Goal: Task Accomplishment & Management: Use online tool/utility

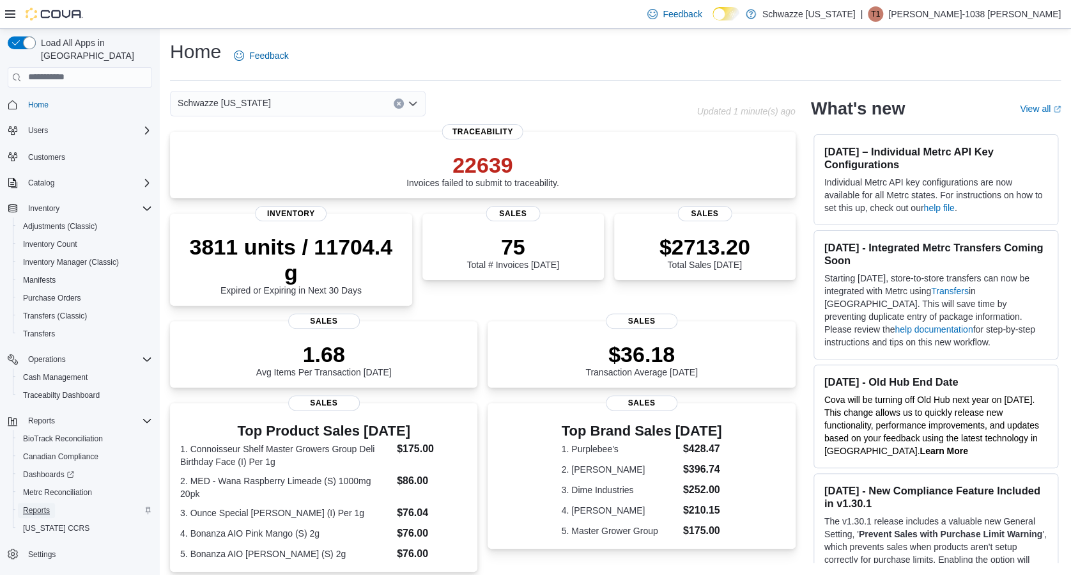
click at [43, 504] on span "Reports" at bounding box center [36, 509] width 27 height 15
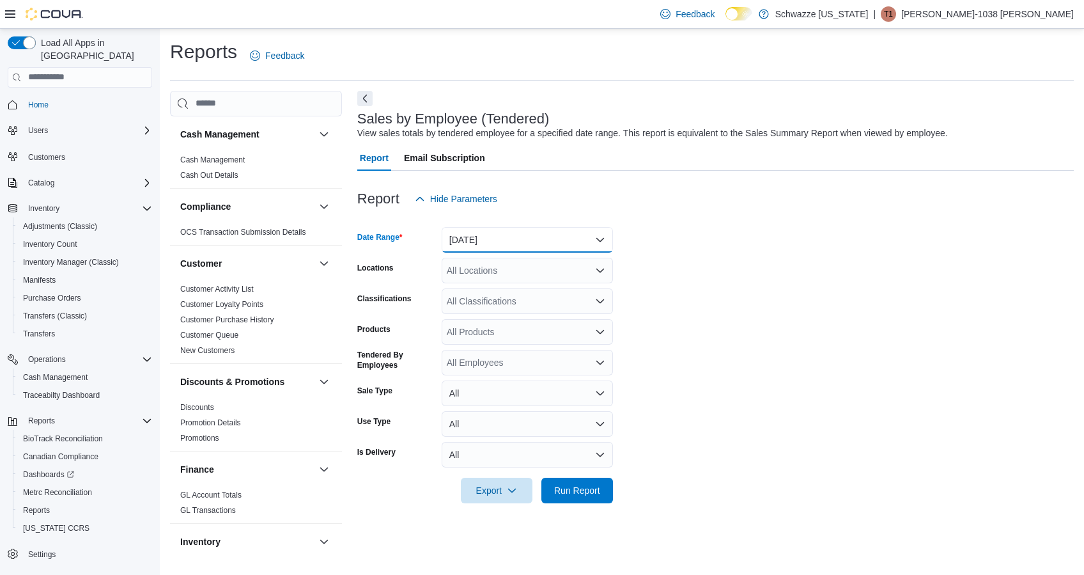
click at [577, 243] on button "[DATE]" at bounding box center [527, 240] width 171 height 26
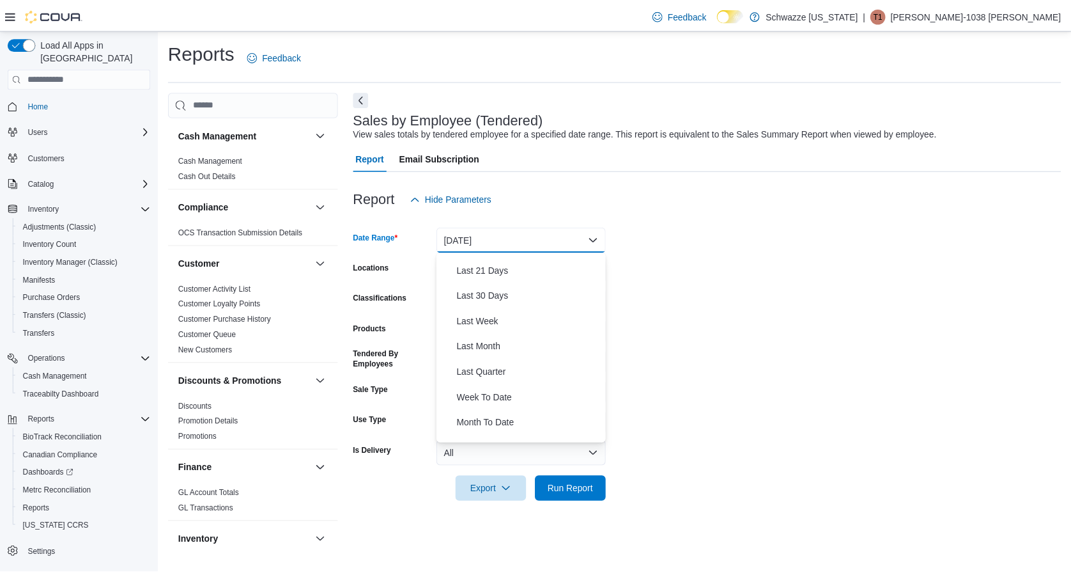
scroll to position [174, 0]
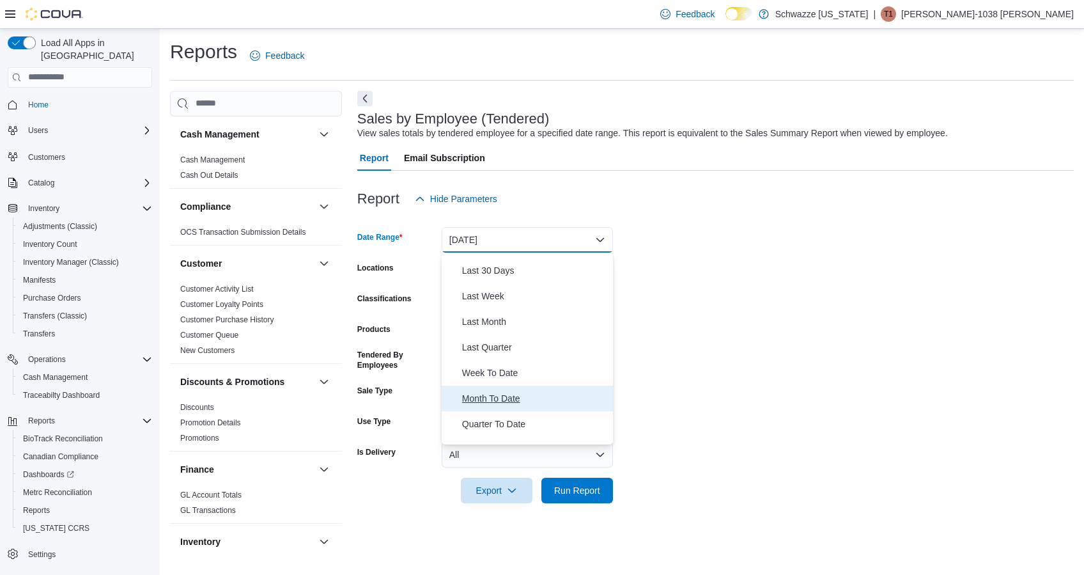
click at [521, 396] on span "Month To Date" at bounding box center [535, 398] width 146 height 15
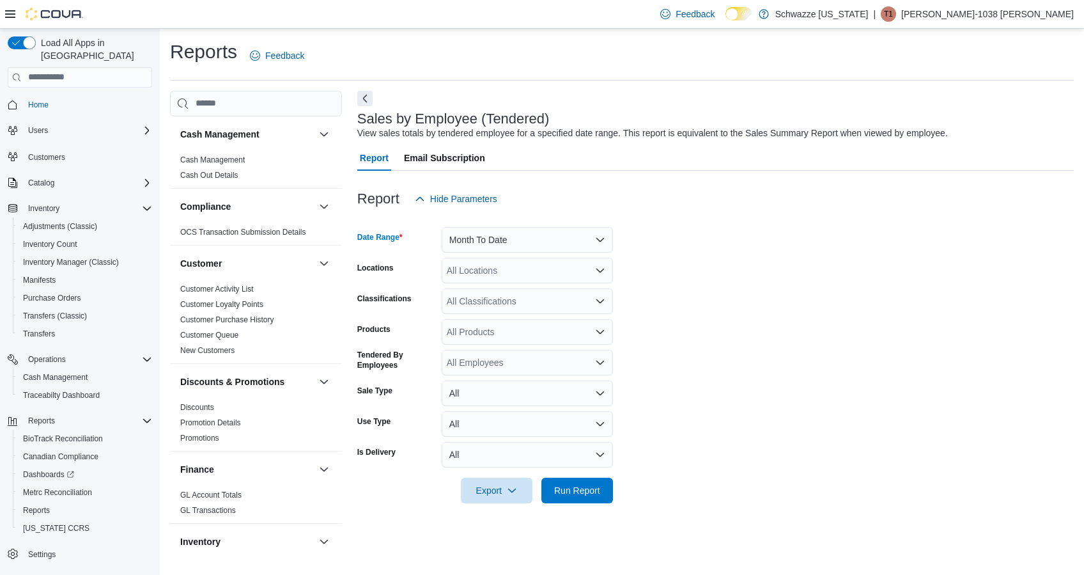
click at [540, 263] on div "All Locations" at bounding box center [527, 271] width 171 height 26
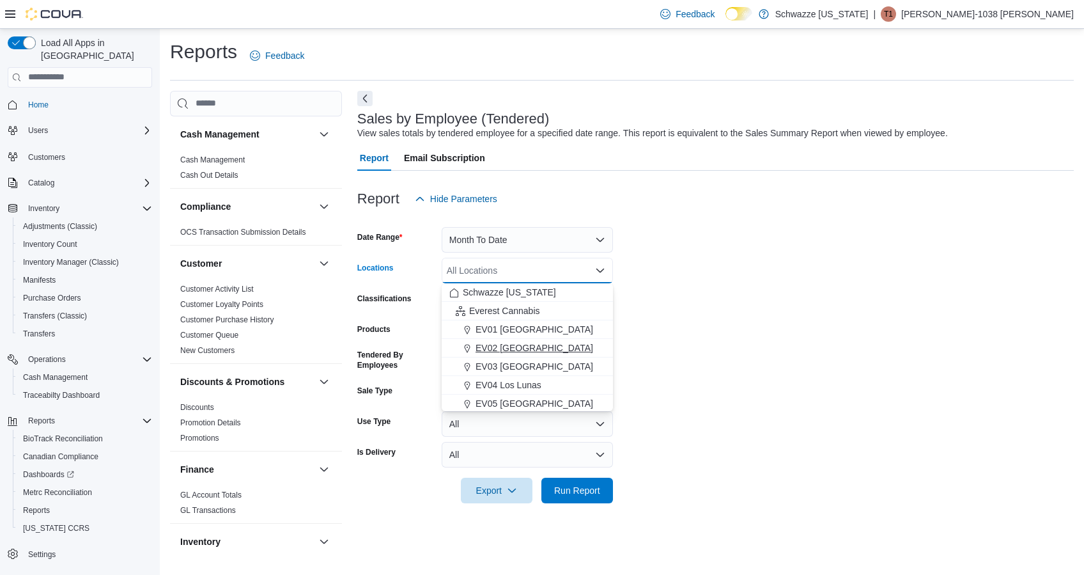
click at [503, 352] on span "EV02 [GEOGRAPHIC_DATA]" at bounding box center [535, 347] width 118 height 13
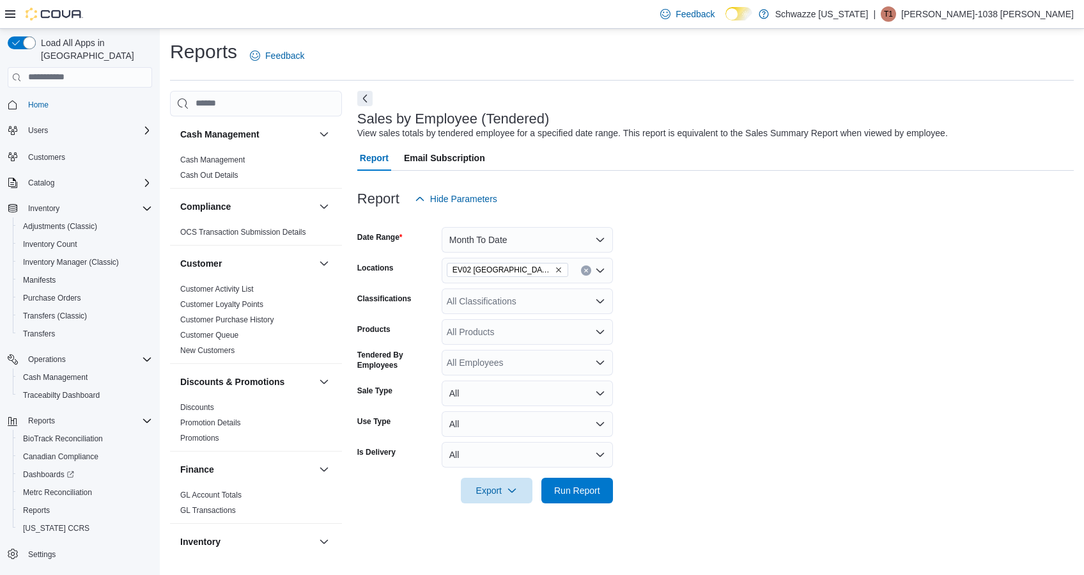
click at [644, 456] on form "Date Range Month To Date Locations EV02 [GEOGRAPHIC_DATA] Classifications All C…" at bounding box center [715, 358] width 717 height 292
click at [601, 492] on span "Run Report" at bounding box center [577, 490] width 56 height 26
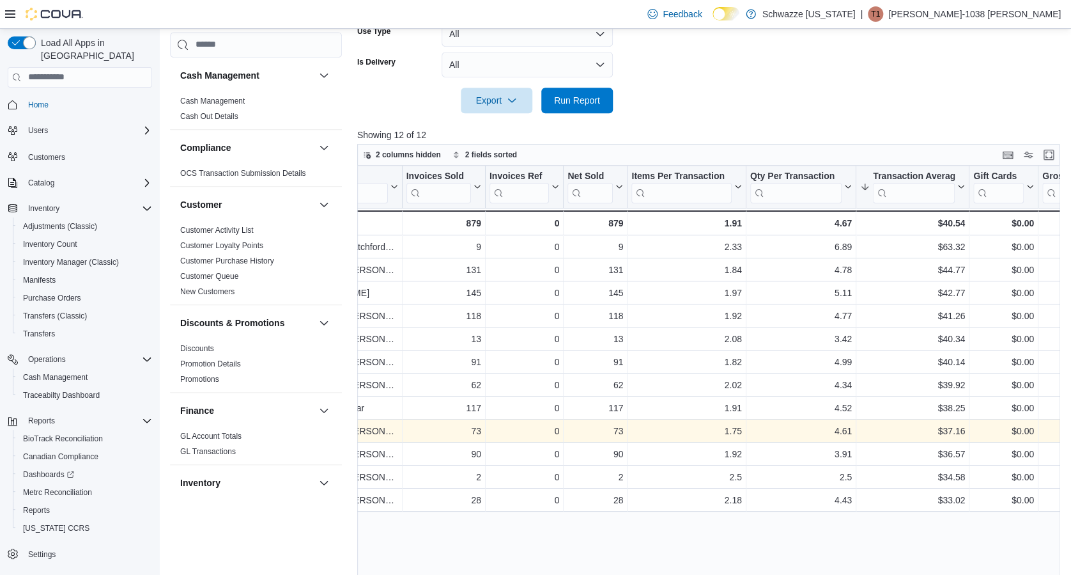
scroll to position [0, 117]
